Goal: Task Accomplishment & Management: Complete application form

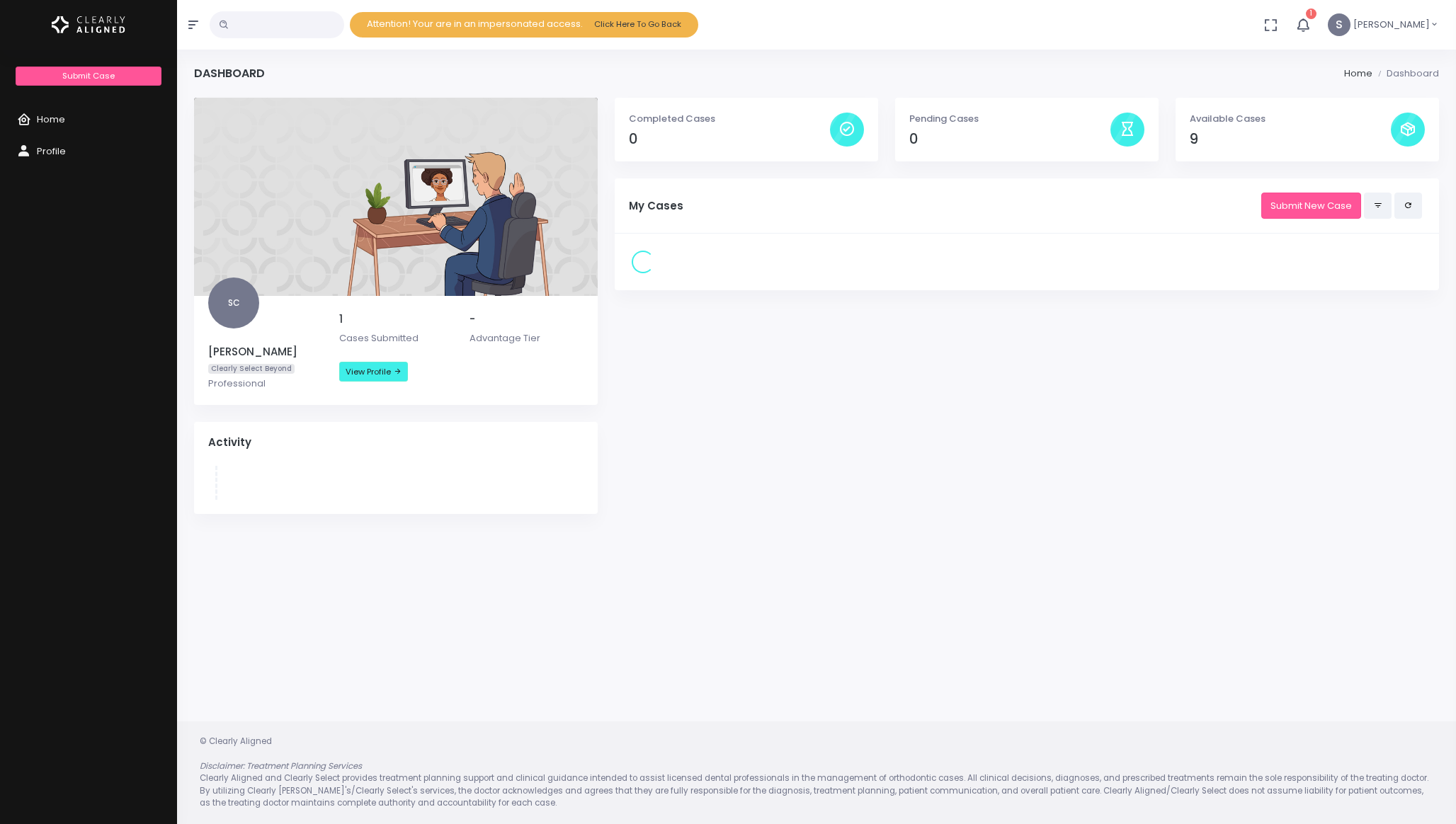
click at [96, 86] on div "Submit Case Home Profile" at bounding box center [88, 469] width 177 height 805
click at [88, 79] on span "Submit Case" at bounding box center [88, 76] width 52 height 11
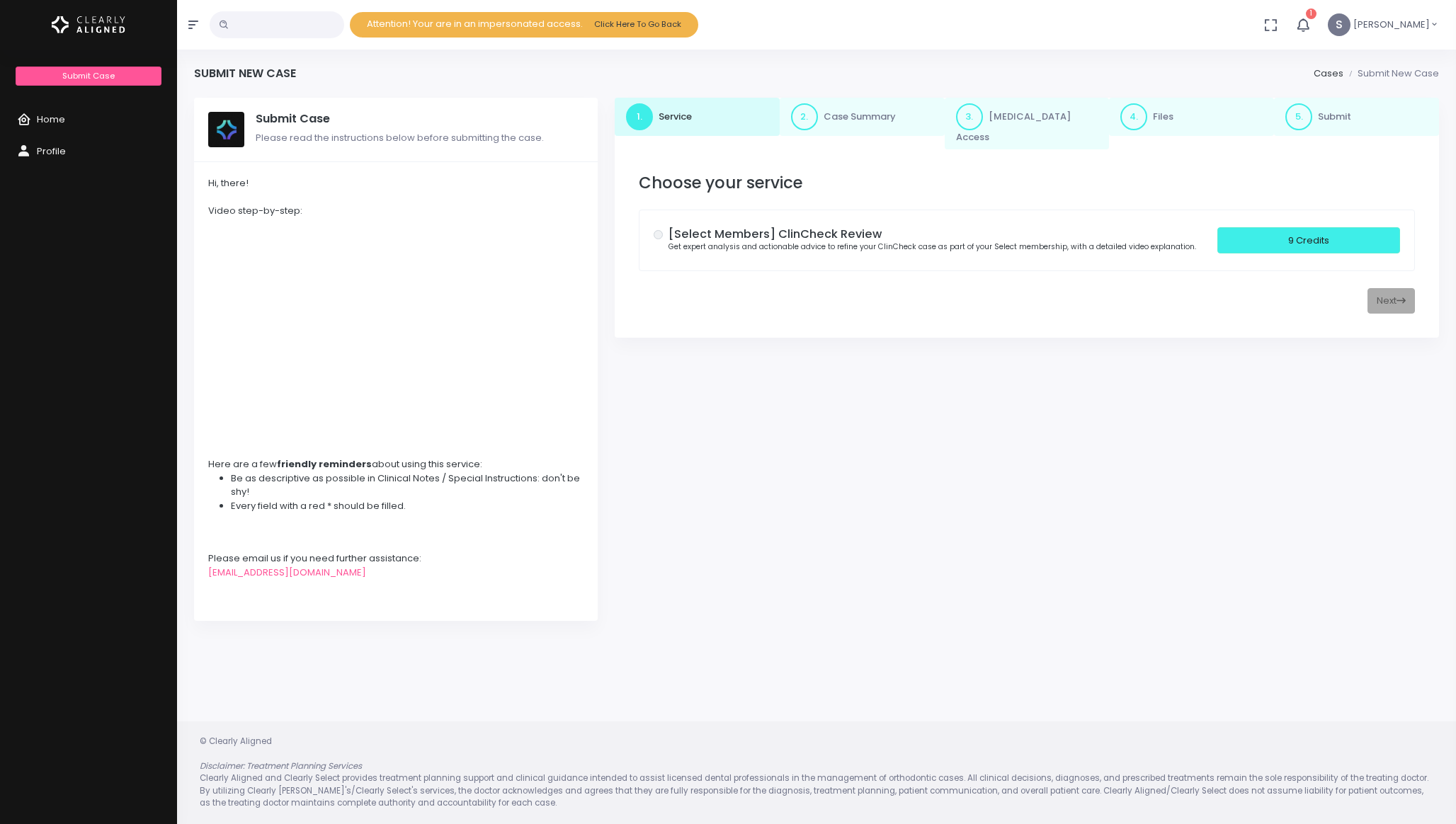
click at [1396, 290] on div "Next" at bounding box center [1027, 301] width 776 height 26
click at [1317, 231] on div "9 Credits" at bounding box center [1309, 240] width 183 height 26
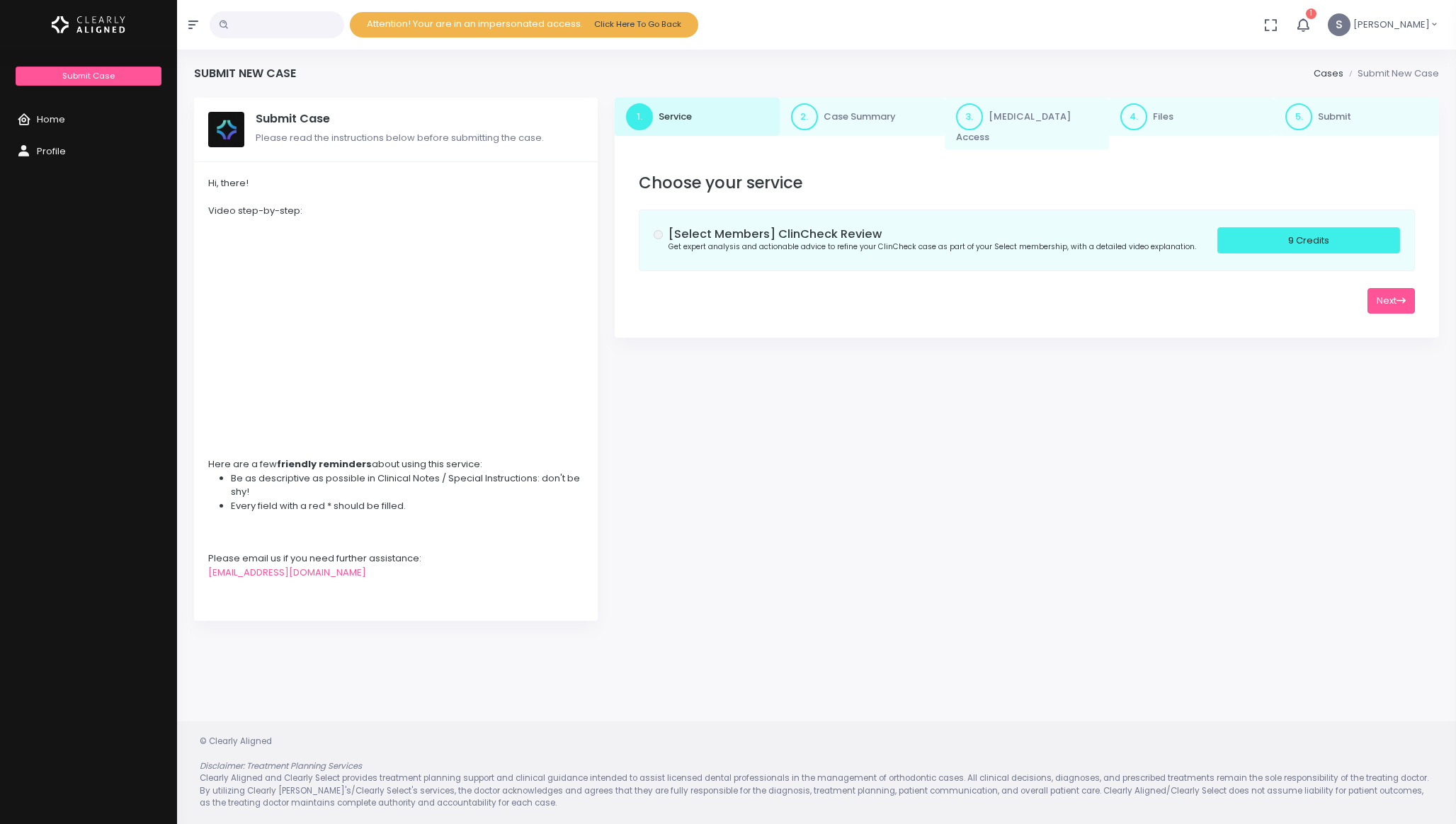
click at [1385, 301] on div "Choose your service [Select Members] ClinCheck Review Get expert analysis and a…" at bounding box center [1027, 243] width 805 height 169
click at [1380, 291] on button "Next" at bounding box center [1391, 301] width 48 height 26
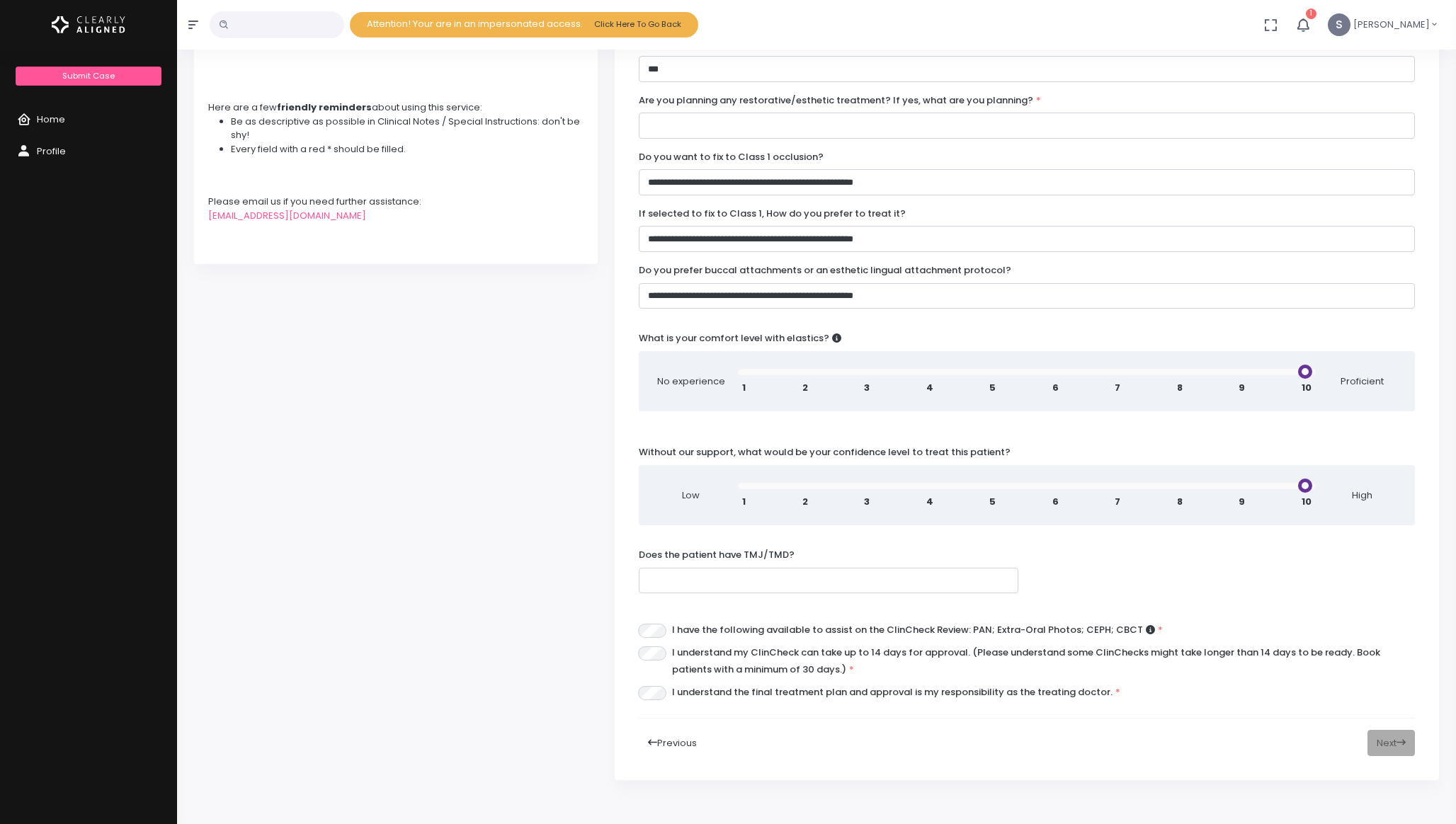
scroll to position [351, 0]
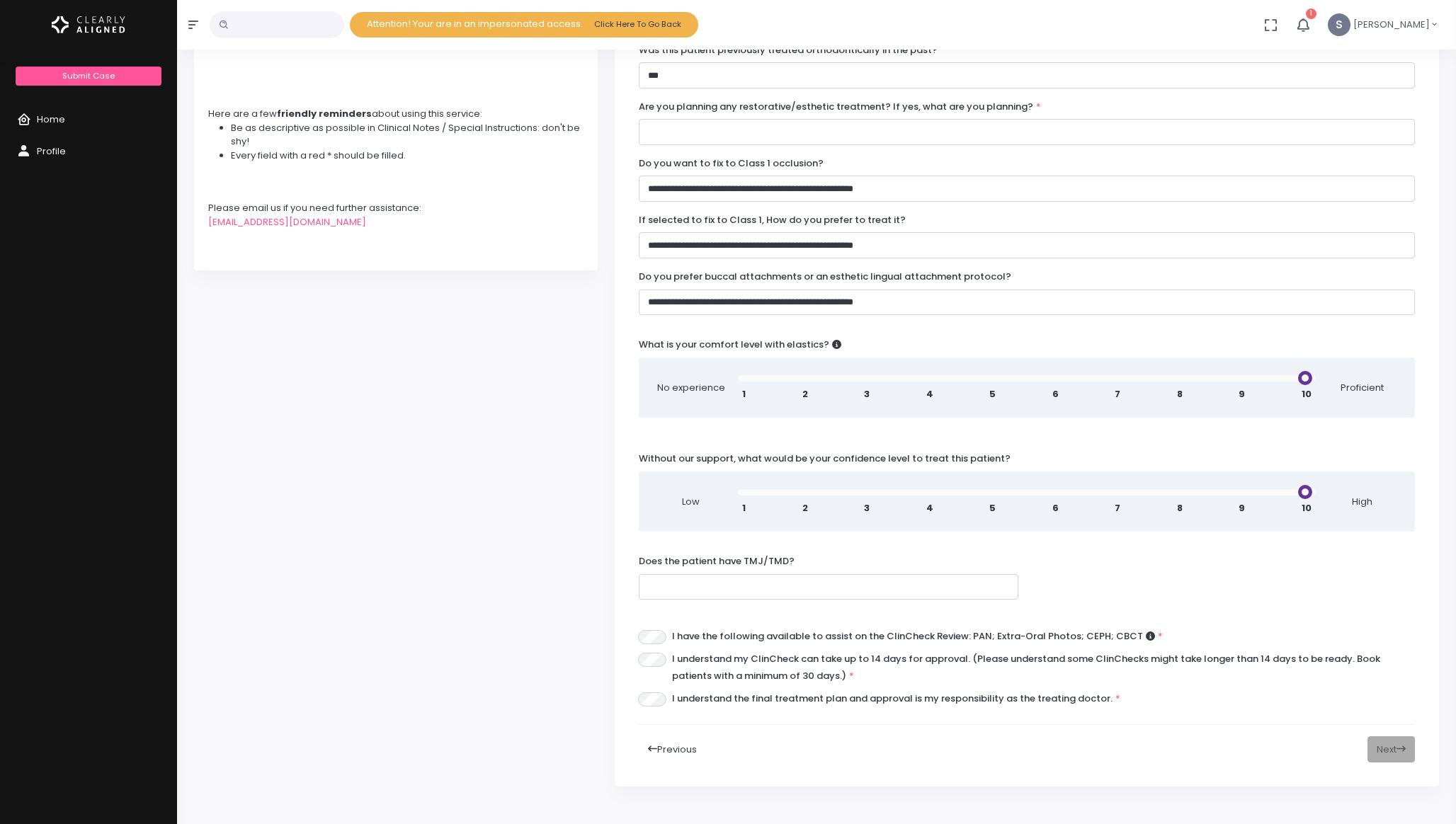
click at [774, 290] on select "**********" at bounding box center [1027, 302] width 776 height 26
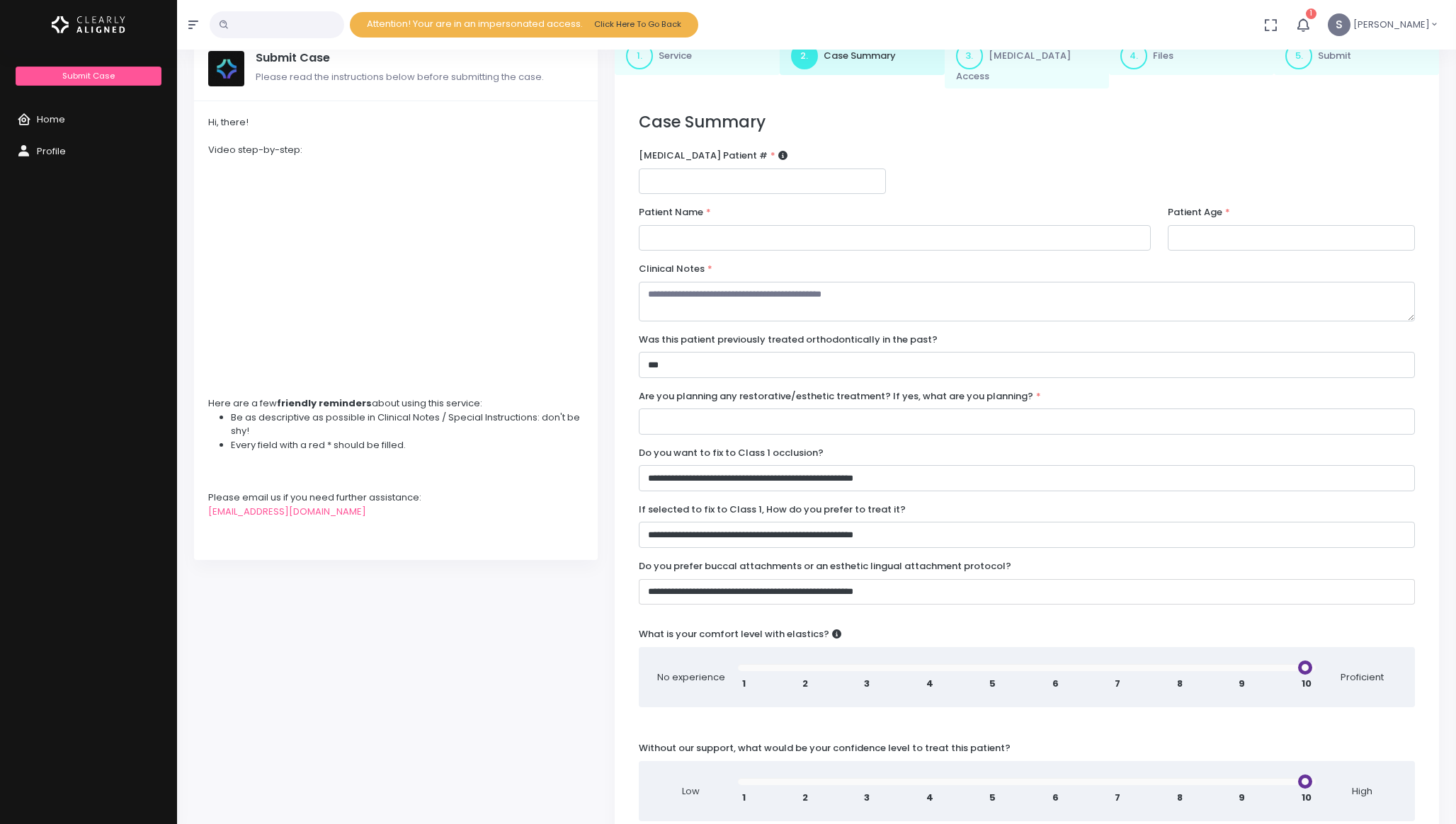
scroll to position [0, 0]
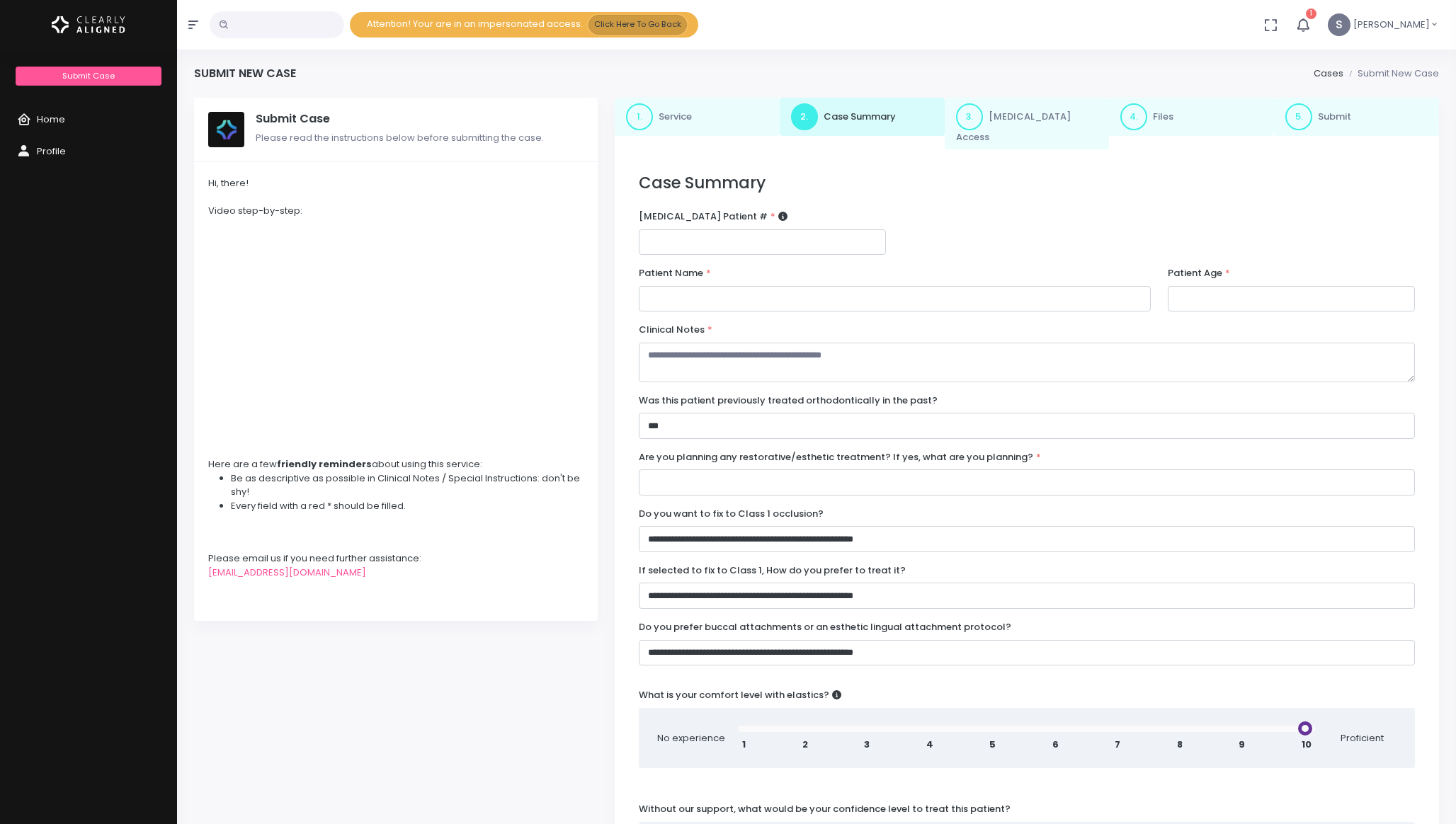
click at [643, 17] on button "Click Here To Go Back" at bounding box center [638, 25] width 99 height 19
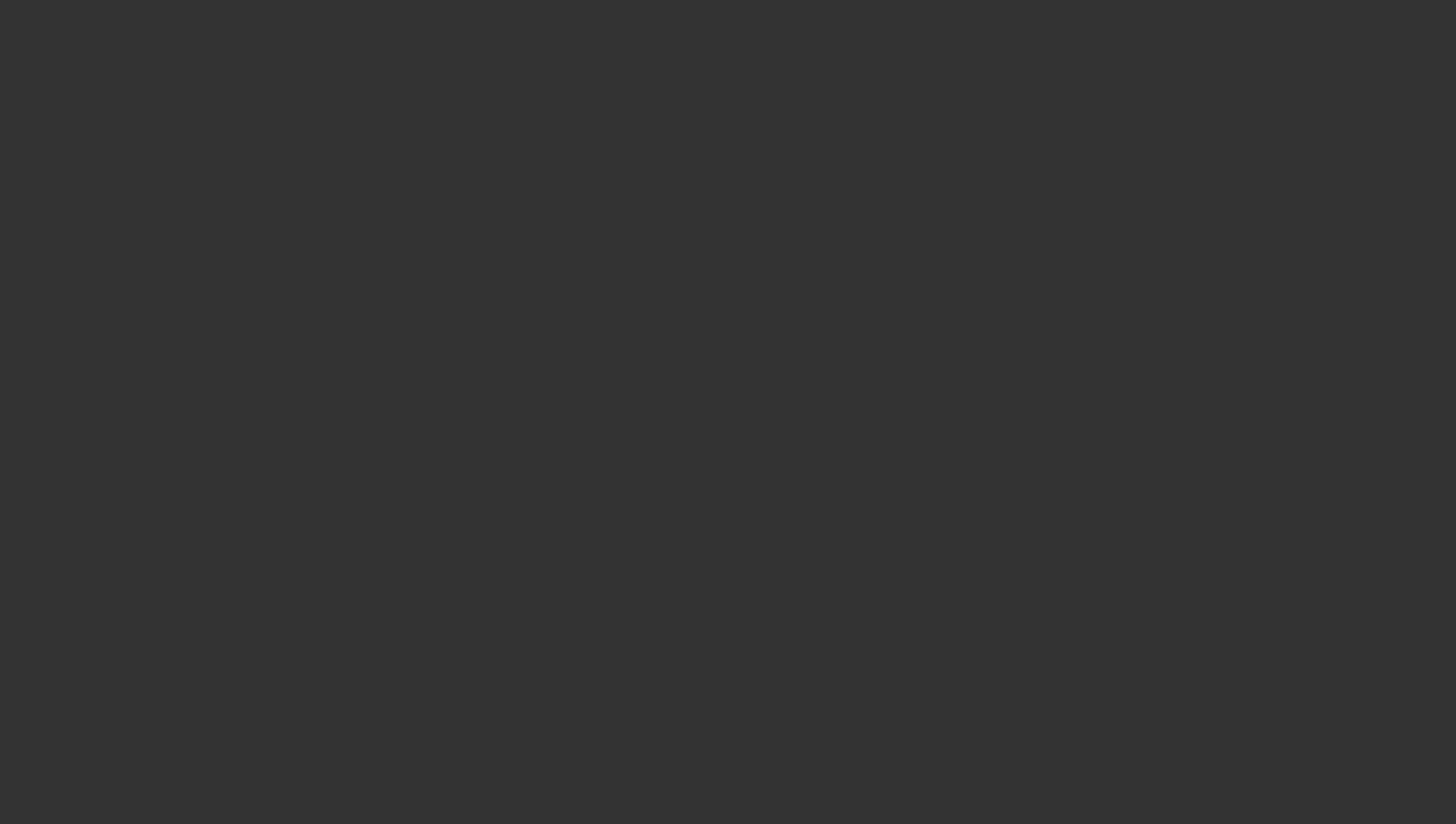
type input "**********"
